Goal: Transaction & Acquisition: Purchase product/service

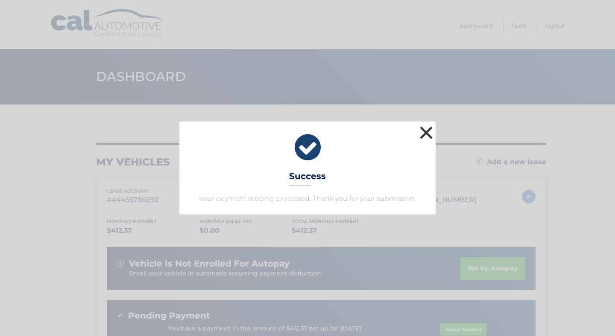
click at [428, 137] on button "×" at bounding box center [426, 132] width 17 height 17
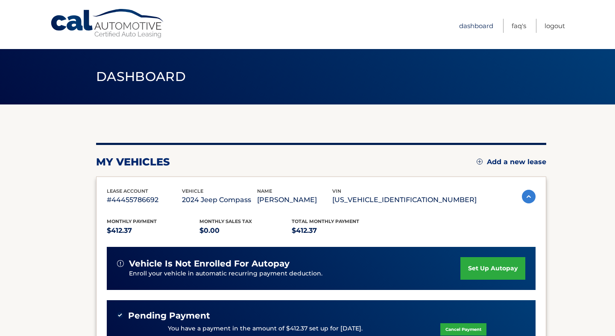
click at [468, 28] on link "Dashboard" at bounding box center [476, 26] width 34 height 14
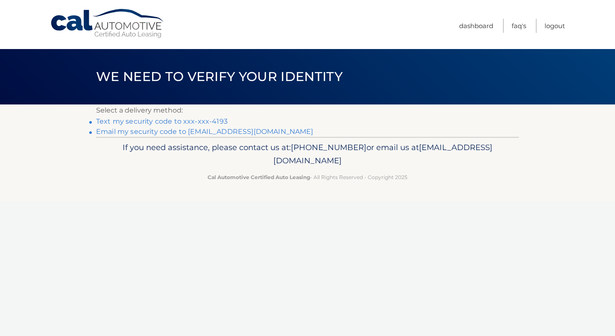
click at [213, 120] on link "Text my security code to xxx-xxx-4193" at bounding box center [161, 121] width 131 height 8
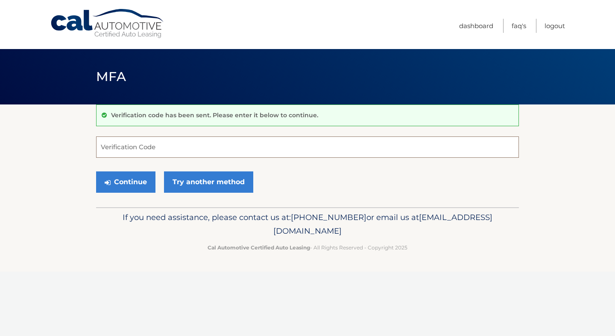
click at [166, 144] on input "Verification Code" at bounding box center [307, 147] width 423 height 21
type input "136887"
click at [119, 183] on button "Continue" at bounding box center [125, 182] width 59 height 21
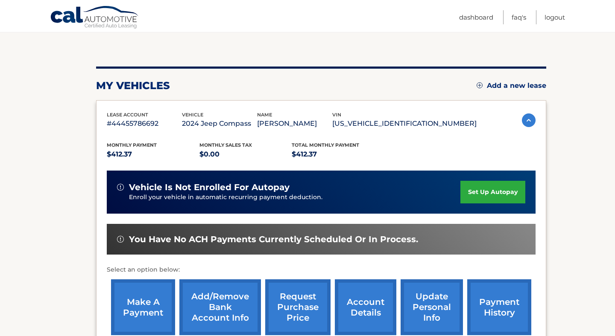
scroll to position [84, 0]
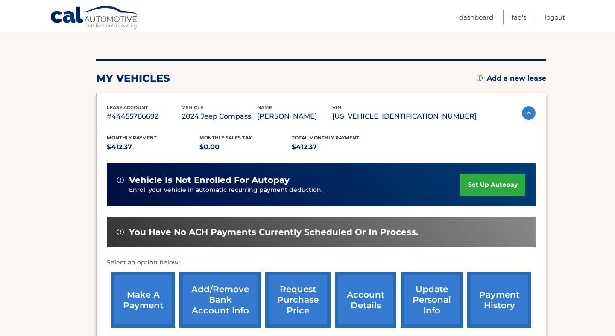
click at [158, 306] on link "make a payment" at bounding box center [143, 300] width 64 height 56
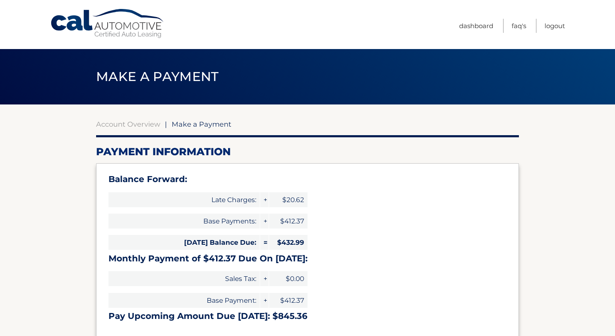
select select "NzIyMTFkZDgtMjIzZC00NTRkLWE0NGItMzJlMjg0ZTNjOWM3"
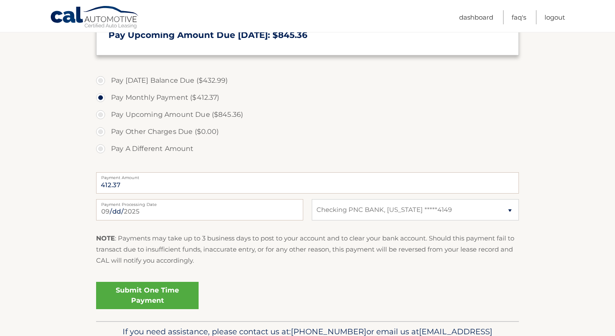
scroll to position [282, 0]
click at [162, 292] on link "Submit One Time Payment" at bounding box center [147, 294] width 102 height 27
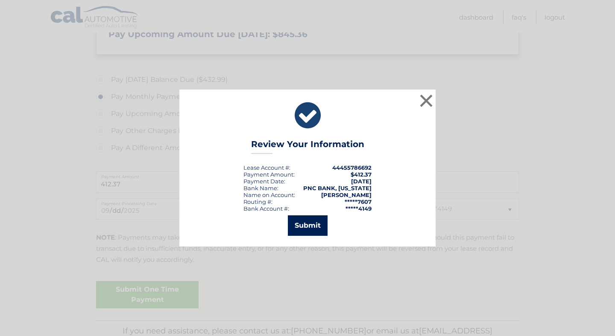
click at [308, 225] on button "Submit" at bounding box center [308, 226] width 40 height 20
